Goal: Task Accomplishment & Management: Use online tool/utility

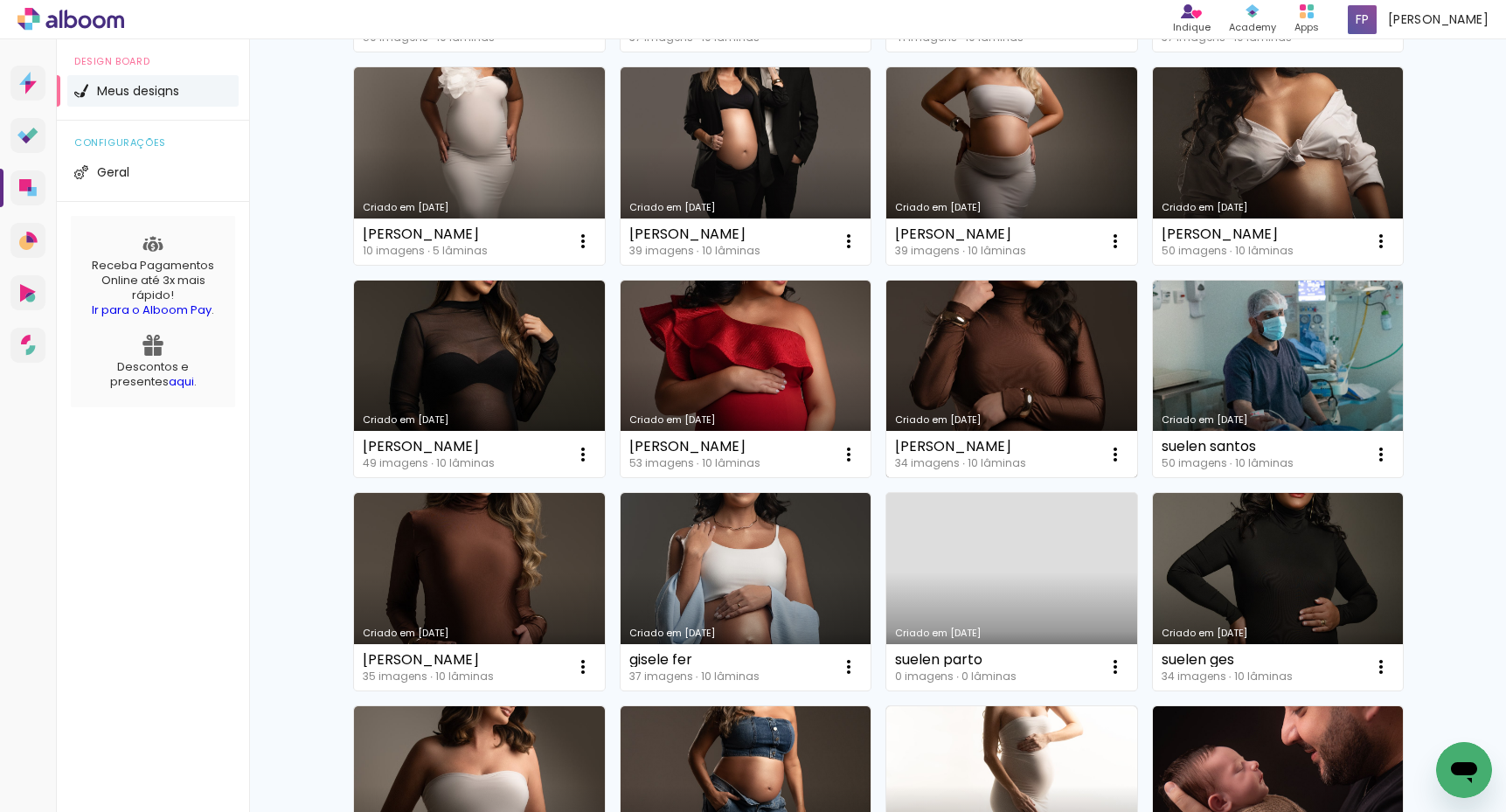
scroll to position [616, 0]
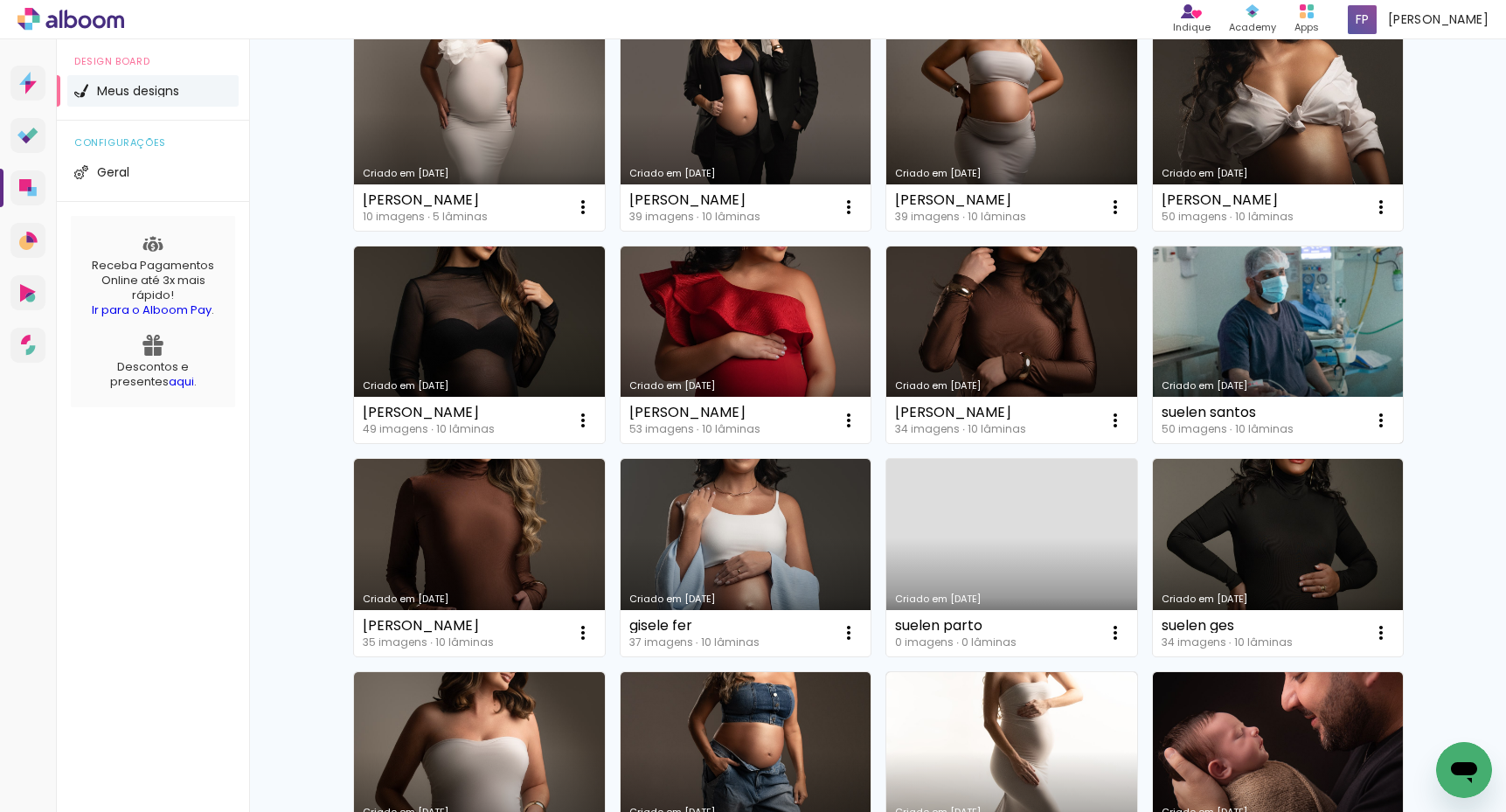
click at [1282, 341] on link "Criado em [DATE]" at bounding box center [1278, 345] width 251 height 197
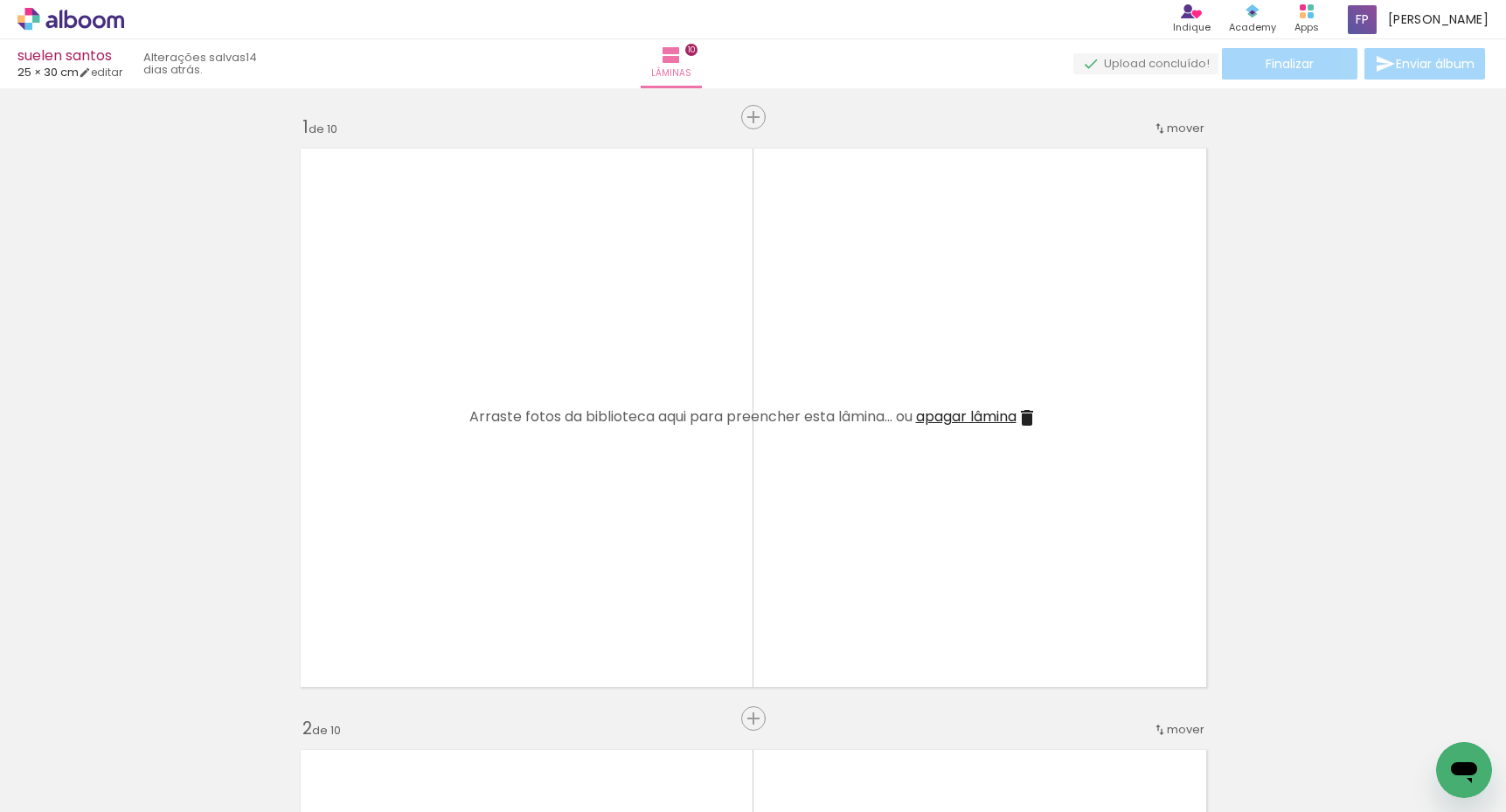
drag, startPoint x: 726, startPoint y: 743, endPoint x: 728, endPoint y: 752, distance: 9.2
click at [726, 746] on quentale-thumb at bounding box center [762, 752] width 98 height 101
click at [760, 763] on div at bounding box center [762, 753] width 87 height 58
click at [982, 413] on span "apagar lâmina" at bounding box center [966, 416] width 101 height 20
click at [972, 420] on span "apagar lâmina" at bounding box center [966, 416] width 101 height 20
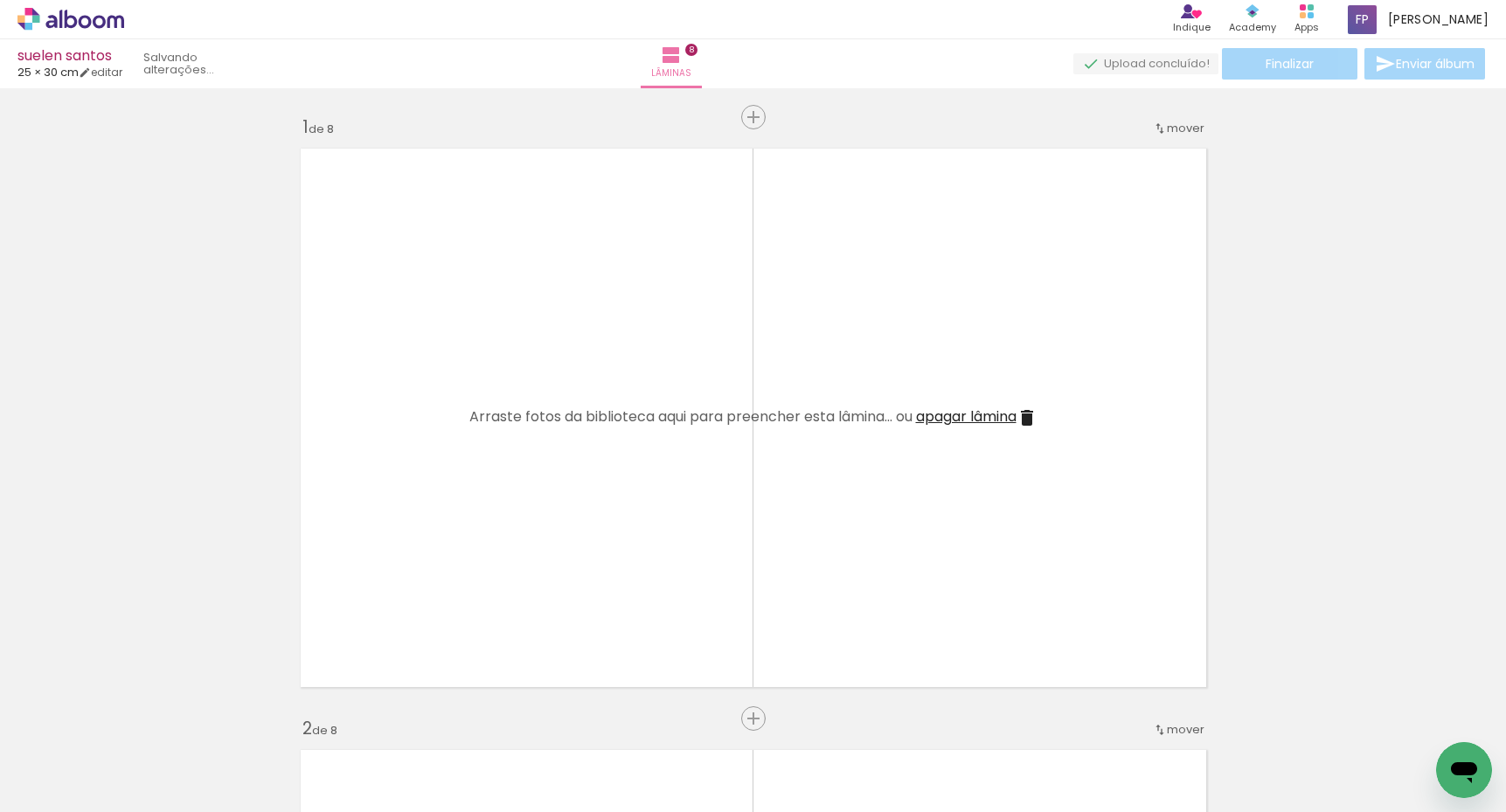
click at [972, 420] on span "apagar lâmina" at bounding box center [966, 416] width 101 height 20
click at [978, 417] on span "apagar lâmina" at bounding box center [966, 416] width 101 height 20
click at [978, 418] on span "apagar lâmina" at bounding box center [966, 416] width 101 height 20
click at [982, 417] on span "apagar lâmina" at bounding box center [966, 416] width 101 height 20
click at [981, 417] on span "apagar lâmina" at bounding box center [966, 416] width 101 height 20
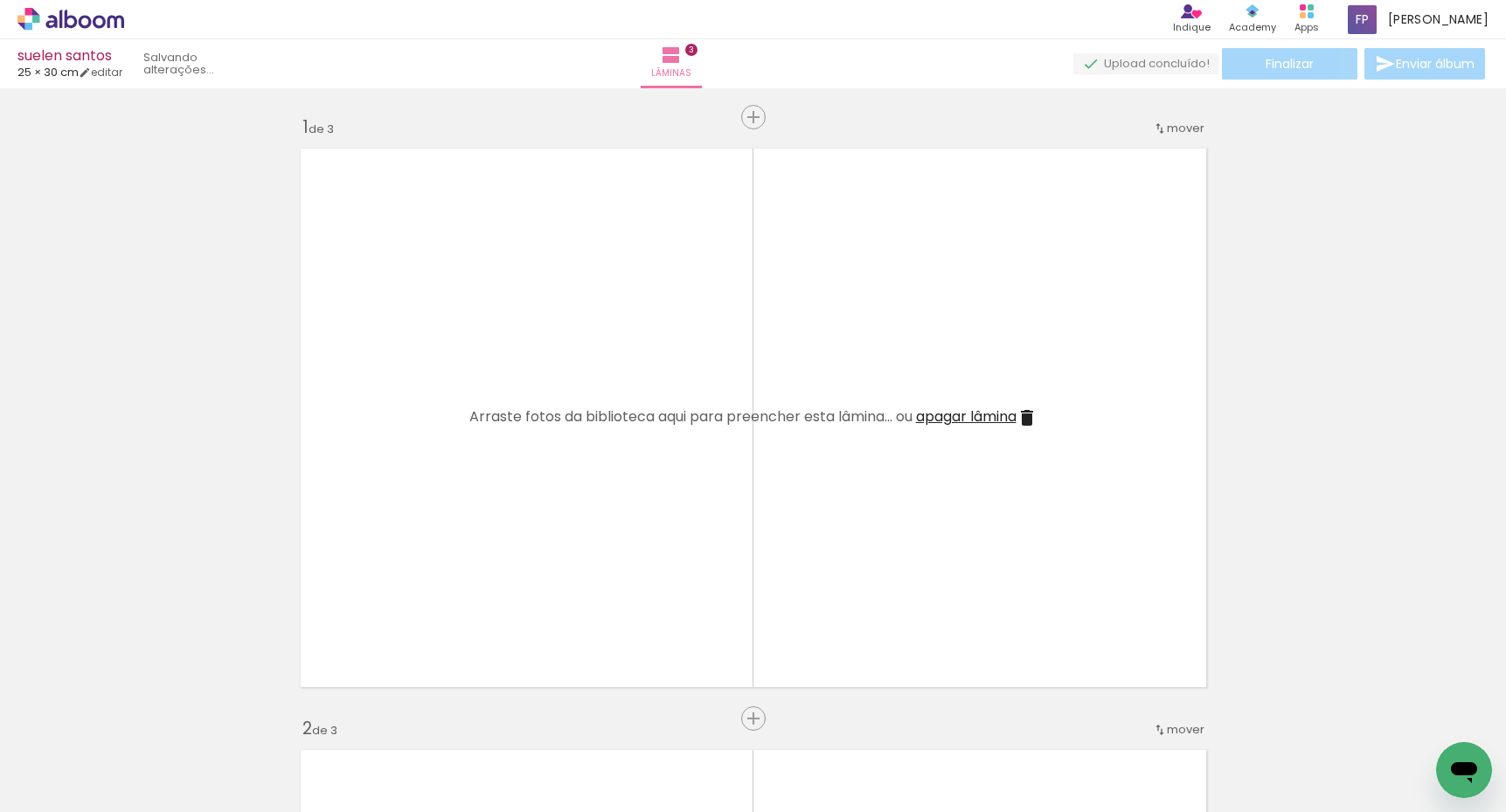
click at [980, 416] on span "apagar lâmina" at bounding box center [966, 416] width 101 height 20
click at [983, 416] on span "apagar lâmina" at bounding box center [966, 416] width 101 height 20
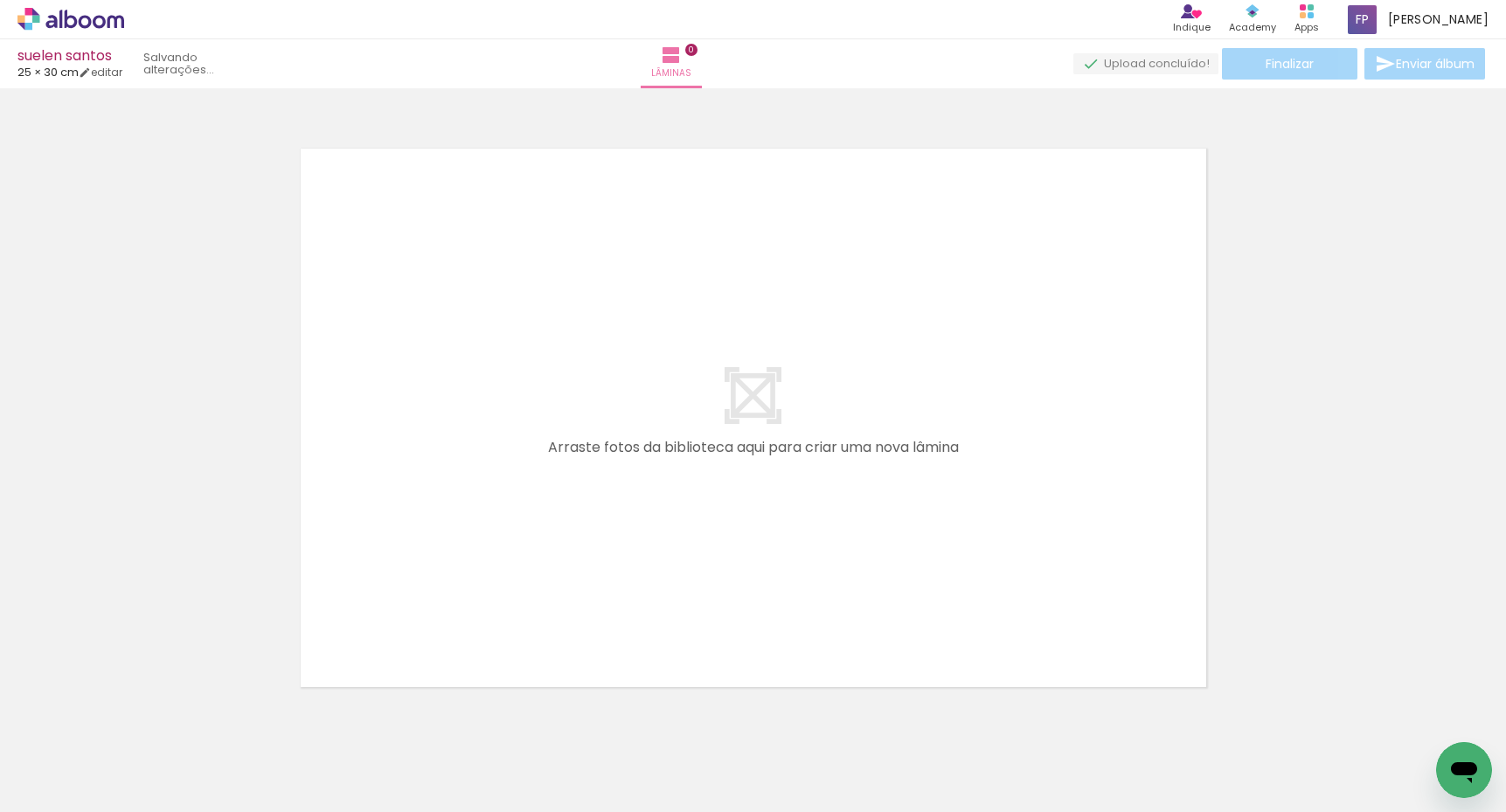
click at [983, 417] on quentale-layouter at bounding box center [753, 418] width 925 height 557
